Goal: Use online tool/utility: Utilize a website feature to perform a specific function

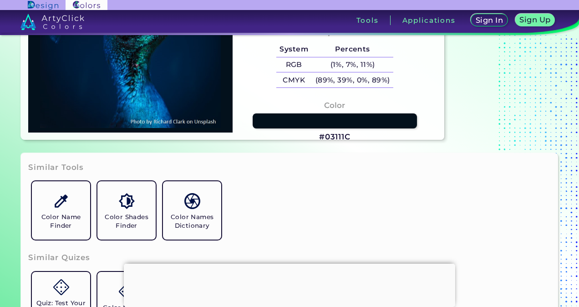
scroll to position [6, 0]
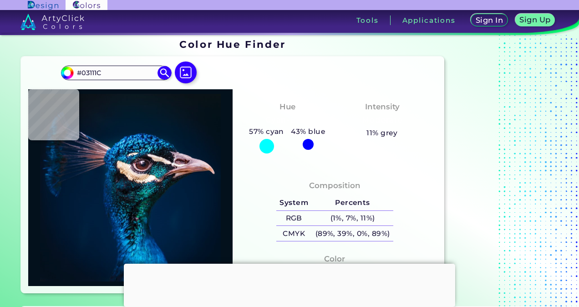
type input "#03111a"
type input "#03111A"
type input "#041119"
type input "#071218"
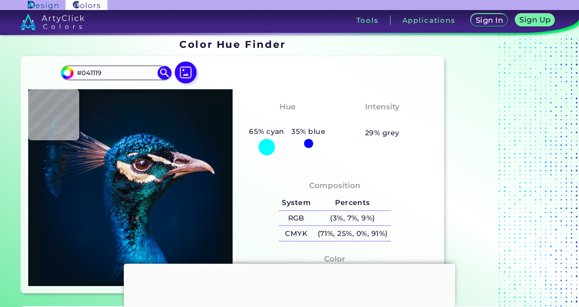
type input "#071218"
type input "#081116"
type input "#091217"
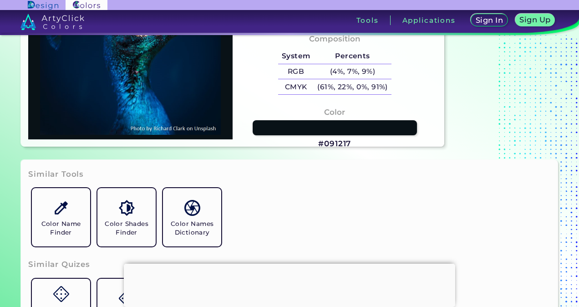
scroll to position [0, 0]
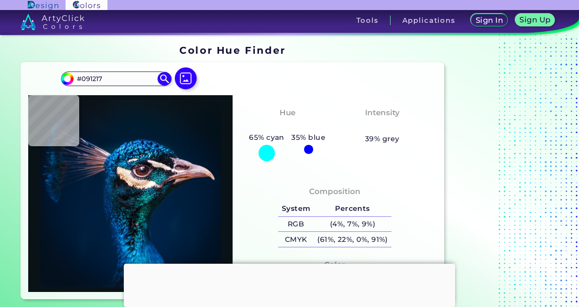
type input "#000000"
type input "#041117"
type input "#071218"
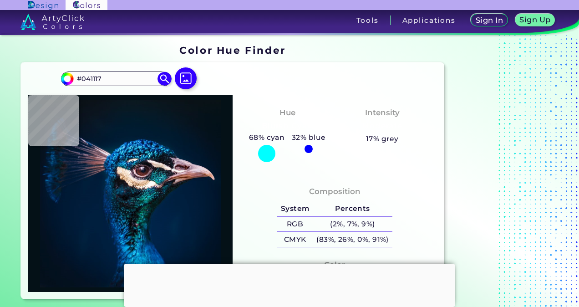
type input "#071218"
type input "#071216"
type input "#081116"
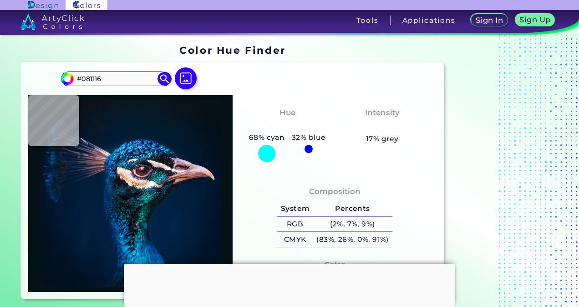
type input "#091217"
click at [191, 94] on div "#091217 #091217 Acadia ◉ Acid Green ◉ Aero Blue ◉ Alabaster ◉ Albescent White ◉…" at bounding box center [130, 82] width 139 height 25
click at [187, 85] on img at bounding box center [186, 78] width 26 height 26
click at [0, 0] on input "file" at bounding box center [0, 0] width 0 height 0
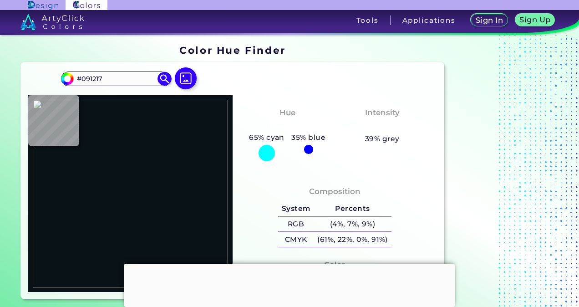
type input "#e4a876"
type input "#E4A876"
type input "#d49761"
type input "#D49761"
type input "#b58057"
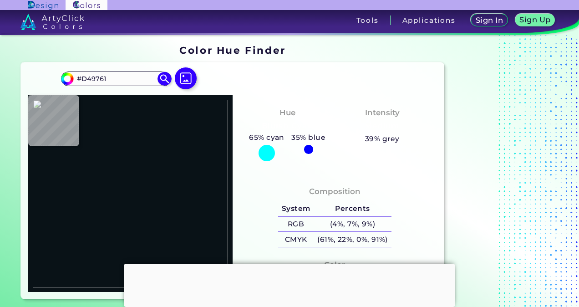
type input "#B58057"
type input "#cc905a"
type input "#CC905A"
type input "#9f632e"
type input "#9F632E"
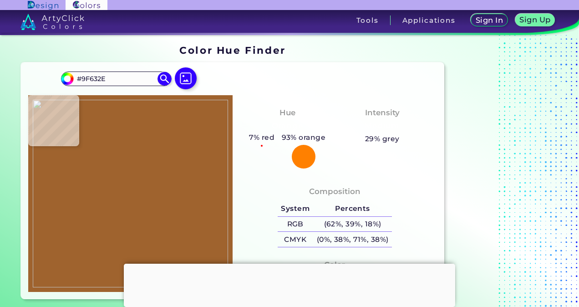
type input "#d49b65"
type input "#D49B65"
type input "#c5864e"
type input "#C5864E"
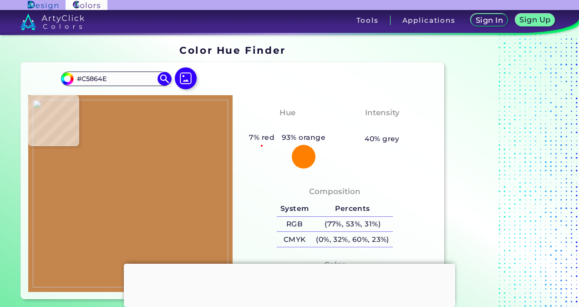
type input "#ba7e48"
type input "#BA7E48"
type input "#c6884f"
type input "#C6884F"
type input "#a16831"
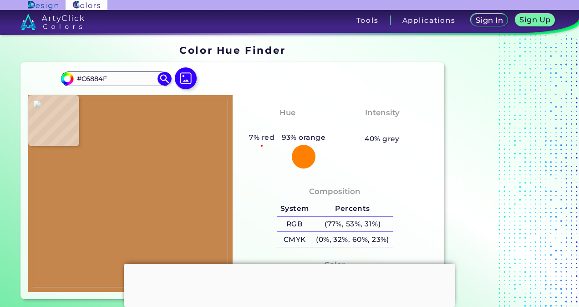
type input "#A16831"
type input "#e1a873"
type input "#E1A873"
type input "#d49260"
type input "#D49260"
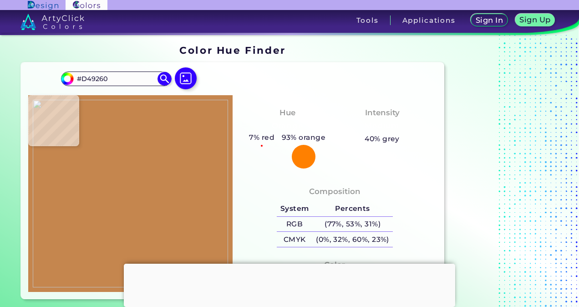
type input "#d09862"
type input "#D09862"
type input "#b67a44"
type input "#B67A44"
type input "#bb7e49"
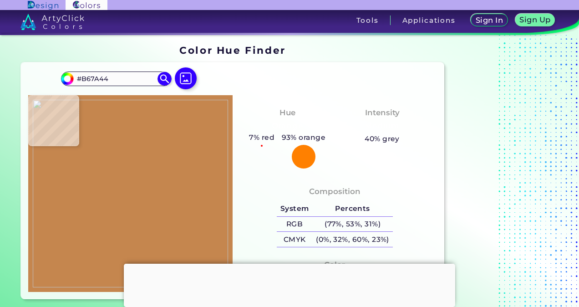
type input "#BB7E49"
type input "#b77b47"
type input "#B77B47"
type input "#b27a45"
type input "#B27A45"
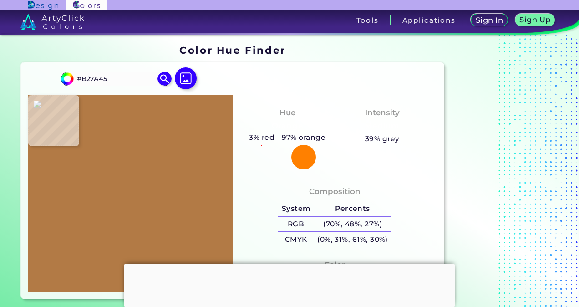
type input "#a06831"
type input "#A06831"
type input "#a76e38"
type input "#A76E38"
type input "#e1a873"
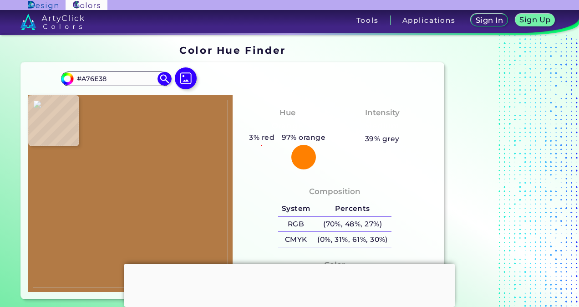
type input "#E1A873"
type input "#c28954"
type input "#C28954"
type input "#cd945f"
type input "#CD945F"
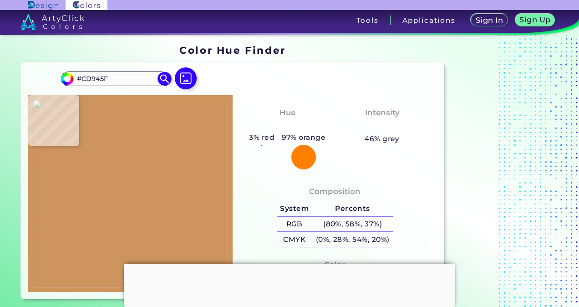
type input "#ca915c"
type input "#CA915C"
type input "#a56c37"
type input "#A56C37"
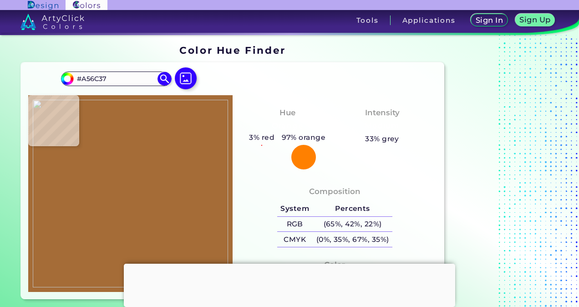
type input "#d0a06c"
type input "#D0A06C"
type input "#c99661"
type input "#C99661"
type input "#be824c"
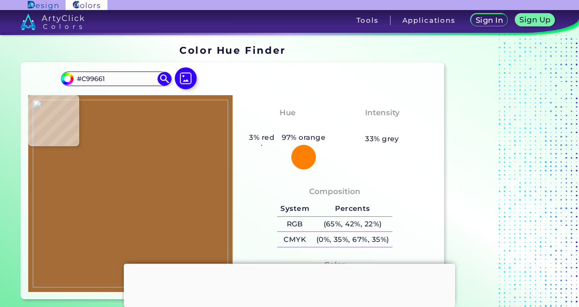
type input "#BE824C"
type input "#b1723c"
type input "#B1723C"
type input "#a96b39"
type input "#A96B39"
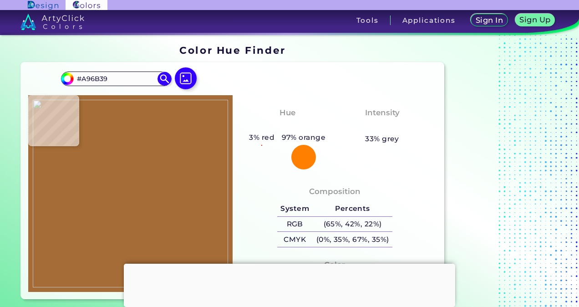
type input "#d39763"
type input "#D39763"
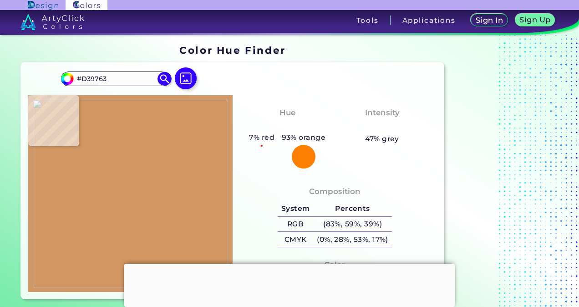
type input "#dca46f"
type input "#DCA46F"
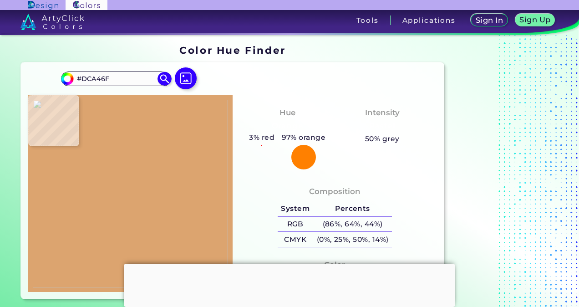
type input "#d59e68"
type input "#D59E68"
type input "#c08752"
type input "#C08752"
type input "#a46b3b"
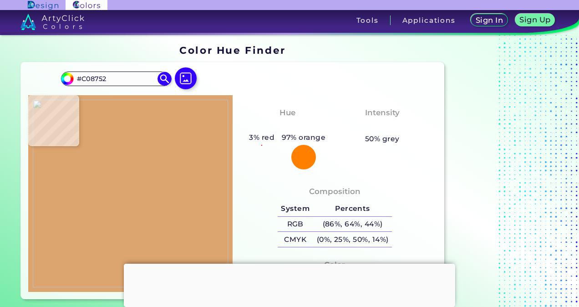
type input "#A46B3B"
type input "#98602d"
type input "#98602D"
type input "#d49c69"
type input "#D49C69"
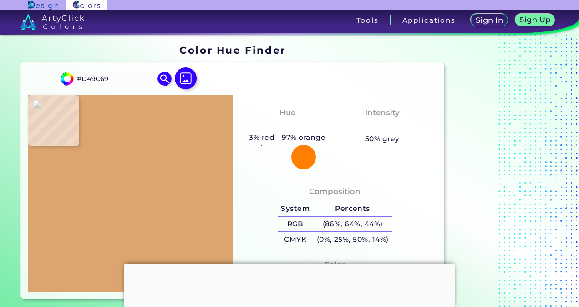
type input "#e2ac79"
type input "#E2AC79"
type input "#ac7240"
type input "#AC7240"
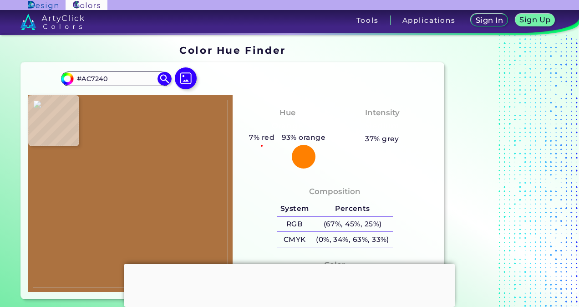
type input "#b98651"
type input "#B98651"
type input "#d7a872"
type input "#D7A872"
type input "#e1b37c"
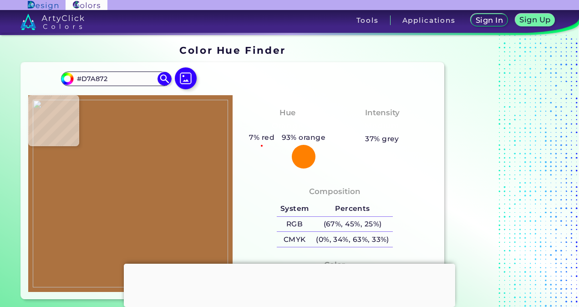
type input "#E1B37C"
type input "#c59661"
type input "#C59661"
type input "#bd8e5a"
type input "#BD8E5A"
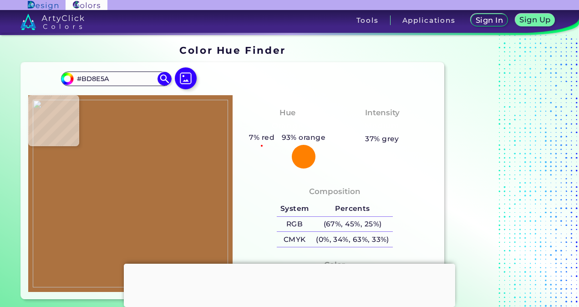
type input "#bc8a57"
type input "#BC8A57"
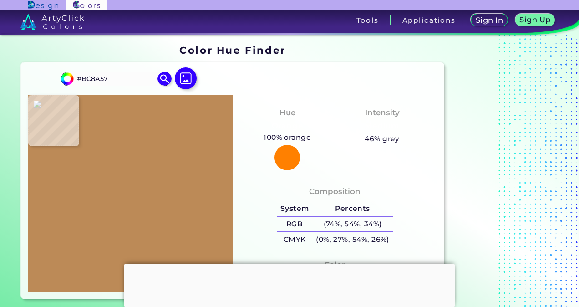
type input "#9a6634"
type input "#9A6634"
type input "#c28f5f"
type input "#C28F5F"
type input "#d5a272"
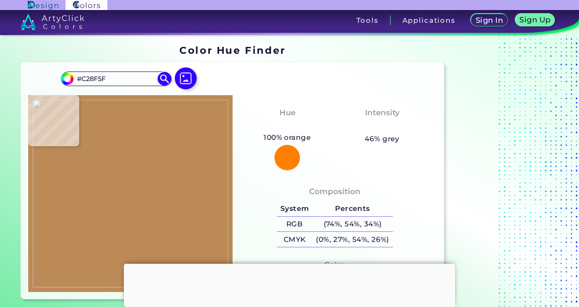
type input "#D5A272"
type input "#d49f70"
type input "#D49F70"
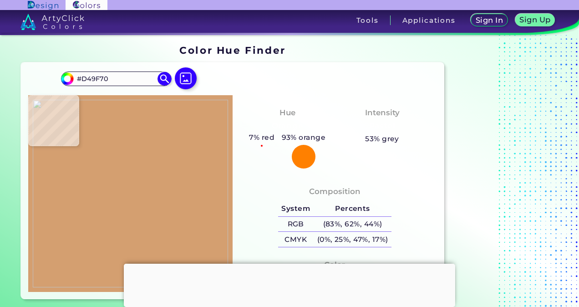
type input "#d8a273"
type input "#D8A273"
type input "#d29c6d"
type input "#D29C6D"
type input "#a16738"
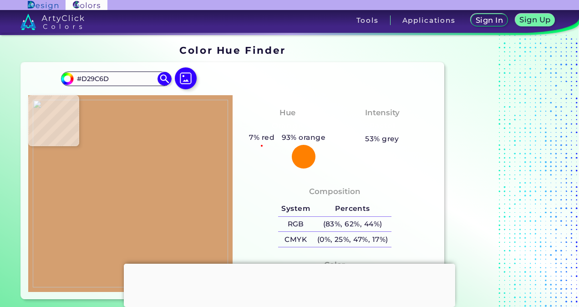
type input "#A16738"
type input "#b97f50"
type input "#B97F50"
type input "#bf8153"
type input "#BF8153"
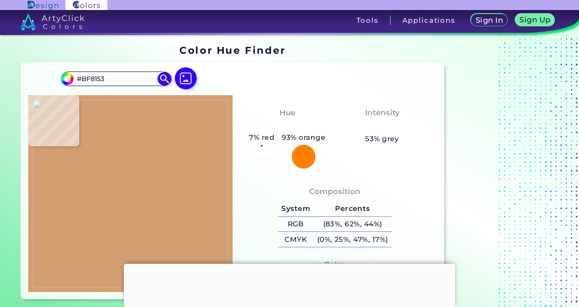
type input "#cf9161"
type input "#CF9161"
type input "#bd814f"
type input "#BD814F"
type input "#a9723c"
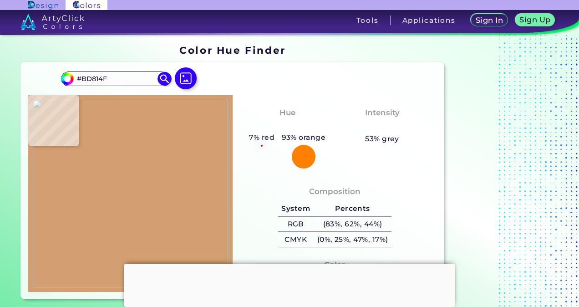
type input "#A9723C"
type input "#c28c56"
type input "#C28C56"
type input "#c1854e"
type input "#C1854E"
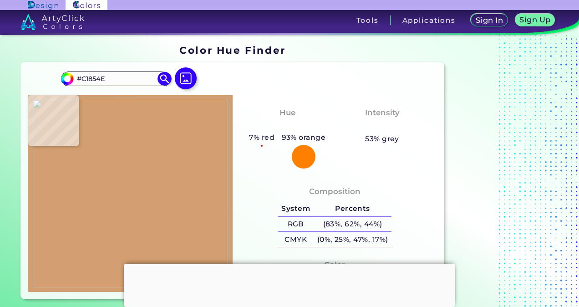
type input "#b87e46"
type input "#B87E46"
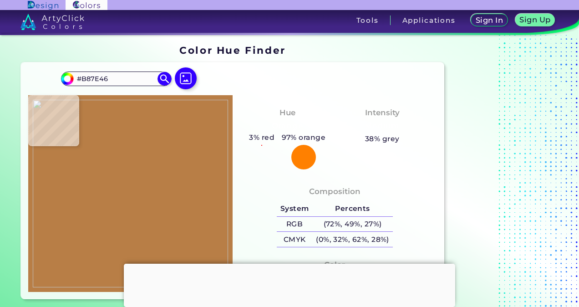
type input "#b17941"
type input "#B17941"
type input "#c08950"
type input "#C08950"
type input "#d59f66"
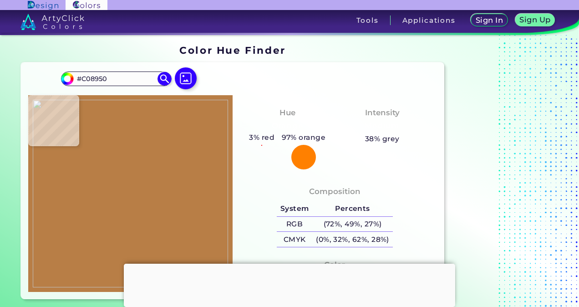
type input "#D59F66"
type input "#d49f65"
type input "#D49F65"
type input "#c49057"
type input "#C49057"
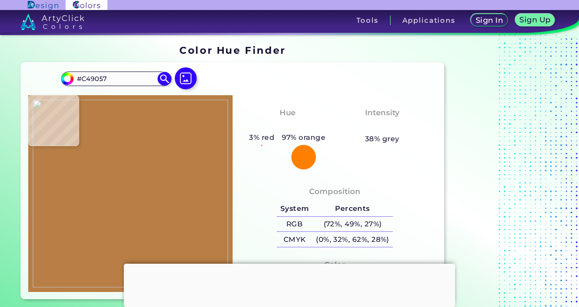
type input "#d6a269"
type input "#D6A269"
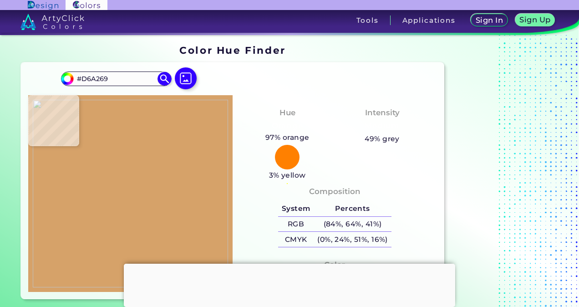
type input "#dea771"
type input "#DEA771"
type input "#dca46f"
type input "#DCA46F"
type input "#bd8051"
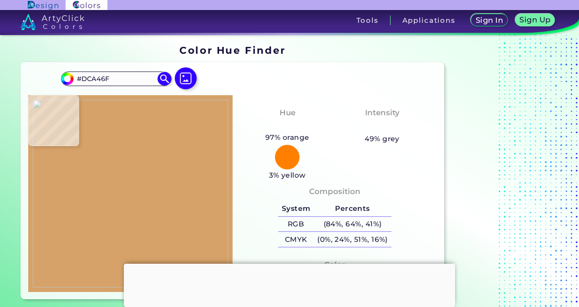
type input "#BD8051"
type input "#b57748"
type input "#B57748"
type input "#a96b3c"
type input "#A96B3C"
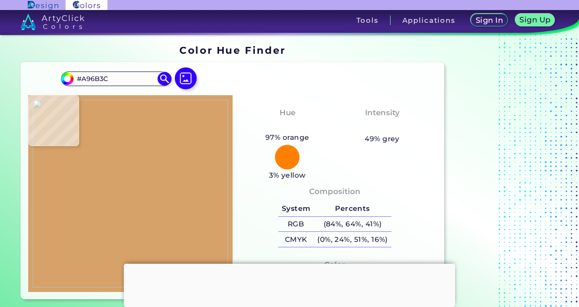
type input "#b87b46"
type input "#B87B46"
type input "#ad753f"
type input "#AD753F"
type input "#a4713c"
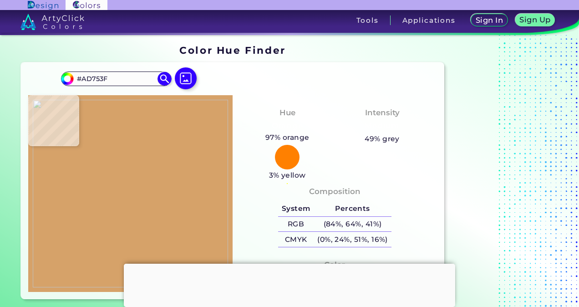
type input "#A4713C"
type input "#d9a774"
type input "#D9A774"
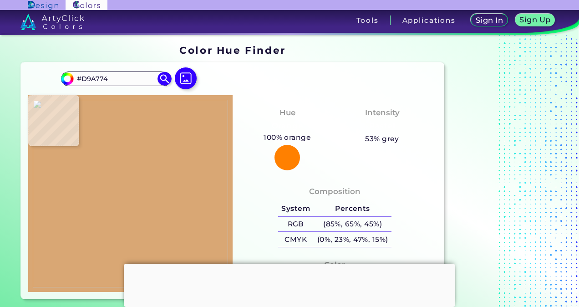
type input "#ecb987"
type input "#ECB987"
type input "#a46f3a"
type input "#A46F3A"
type input "#e0a973"
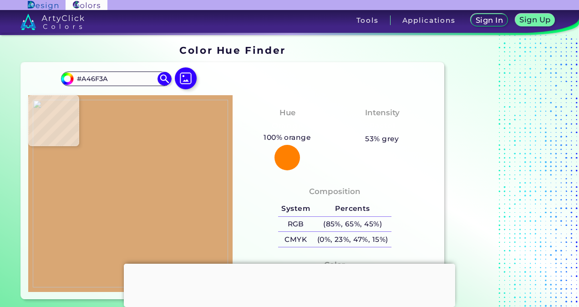
type input "#E0A973"
type input "#d09963"
type input "#D09963"
type input "#bf8851"
type input "#BF8851"
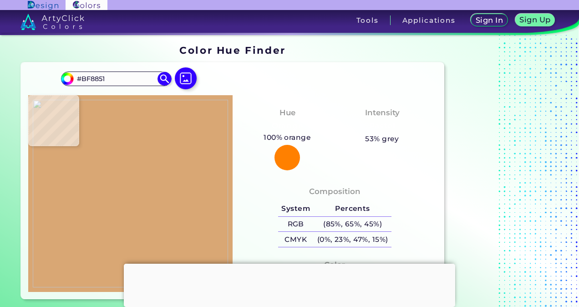
type input "#bd824c"
type input "#BD824C"
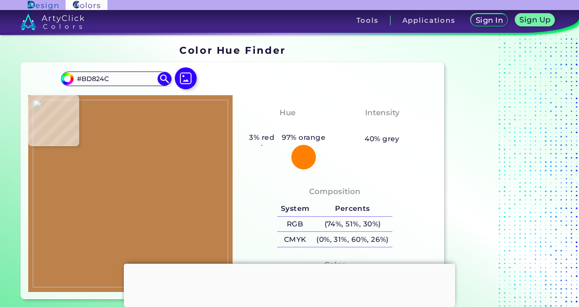
type input "#e7b27f"
type input "#E7B27F"
drag, startPoint x: 101, startPoint y: 142, endPoint x: 109, endPoint y: 144, distance: 8.5
click at [109, 144] on img at bounding box center [130, 194] width 195 height 188
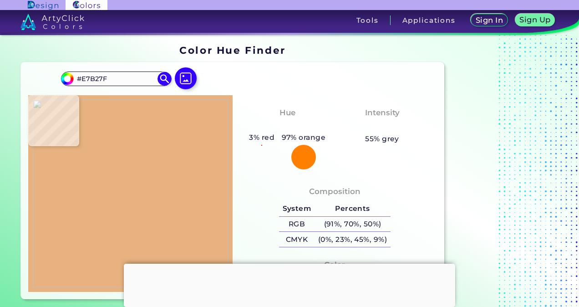
click at [113, 129] on img at bounding box center [130, 194] width 195 height 188
type input "#d2a16c"
type input "#D2A16C"
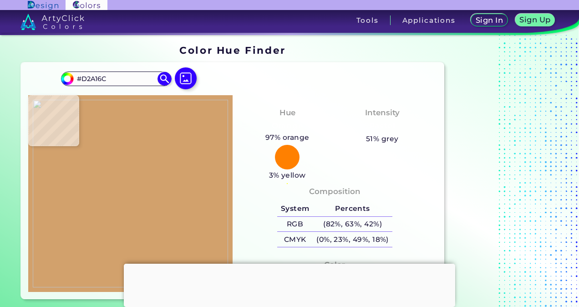
type input "#d69c6a"
type input "#D69C6A"
type input "#e3b583"
type input "#E3B583"
type input "#a26d37"
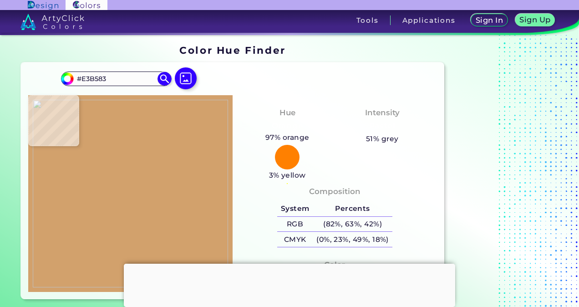
type input "#A26D37"
type input "#ad6f39"
type input "#AD6F39"
type input "#ac6d37"
type input "#AC6D37"
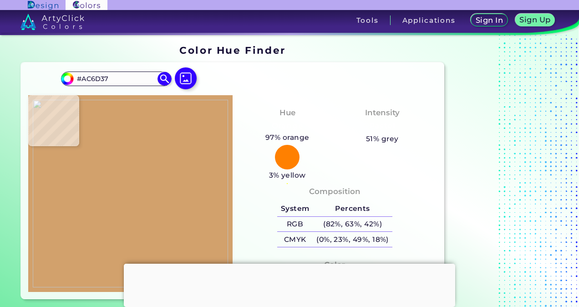
type input "#bc7d47"
type input "#BC7D47"
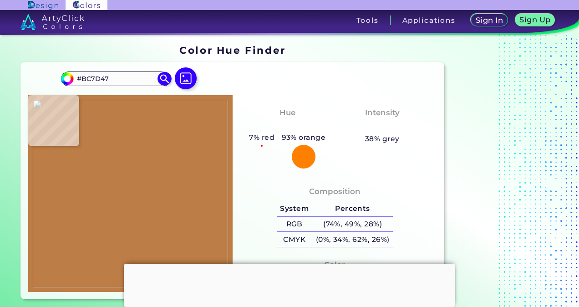
type input "#d89862"
type input "#D89862"
click at [104, 138] on img at bounding box center [130, 194] width 195 height 188
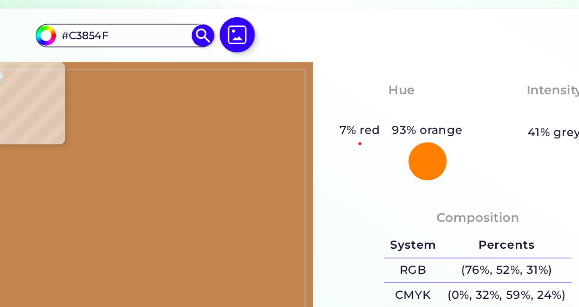
click at [104, 148] on img at bounding box center [130, 194] width 195 height 188
click at [104, 147] on img at bounding box center [130, 194] width 195 height 188
click at [106, 144] on img at bounding box center [130, 194] width 195 height 188
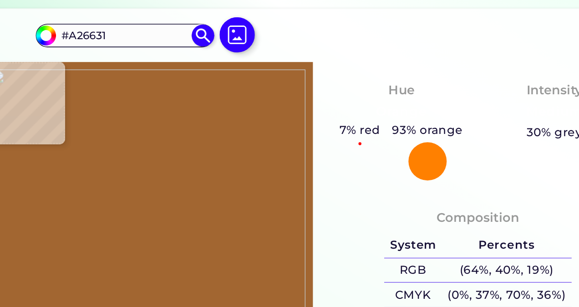
click at [95, 153] on img at bounding box center [130, 194] width 195 height 188
drag, startPoint x: 114, startPoint y: 79, endPoint x: 68, endPoint y: 82, distance: 46.1
click at [68, 82] on div "#a26631 #A26631 Acadia ◉ Acid Green ◉ Aero Blue ◉ Alabaster ◉ Albescent White ◉…" at bounding box center [116, 78] width 110 height 15
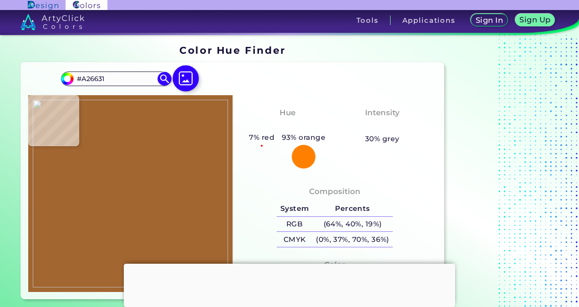
click at [188, 73] on img at bounding box center [186, 78] width 26 height 26
click at [0, 0] on input "file" at bounding box center [0, 0] width 0 height 0
click at [188, 132] on img at bounding box center [130, 194] width 195 height 188
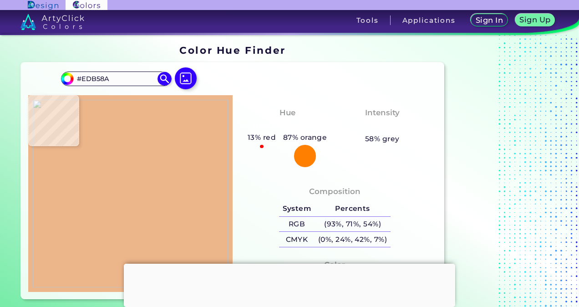
click at [197, 112] on img at bounding box center [130, 194] width 195 height 188
drag, startPoint x: 121, startPoint y: 78, endPoint x: 68, endPoint y: 77, distance: 52.8
click at [68, 77] on div "#edb58a #EDB58A Acadia ◉ Acid Green ◉ Aero Blue ◉ Alabaster ◉ Albescent White ◉…" at bounding box center [116, 78] width 110 height 15
